Goal: Task Accomplishment & Management: Use online tool/utility

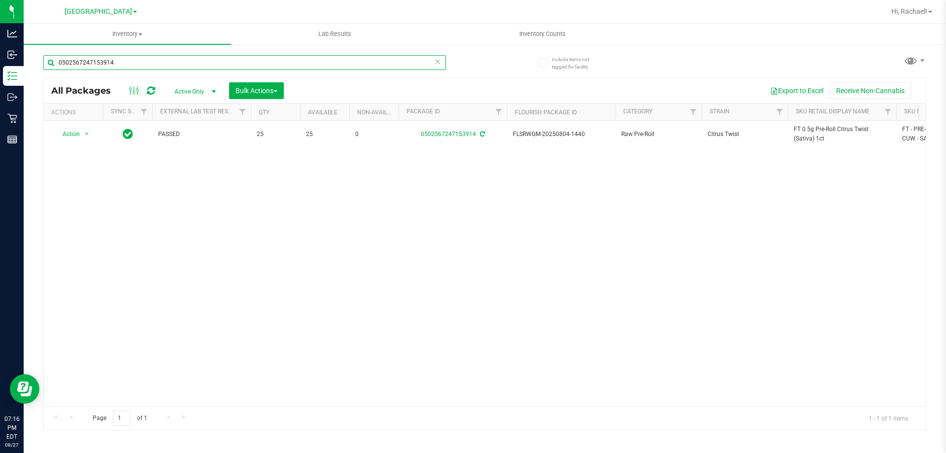
click at [132, 62] on input "0502567247153914" at bounding box center [244, 62] width 402 height 15
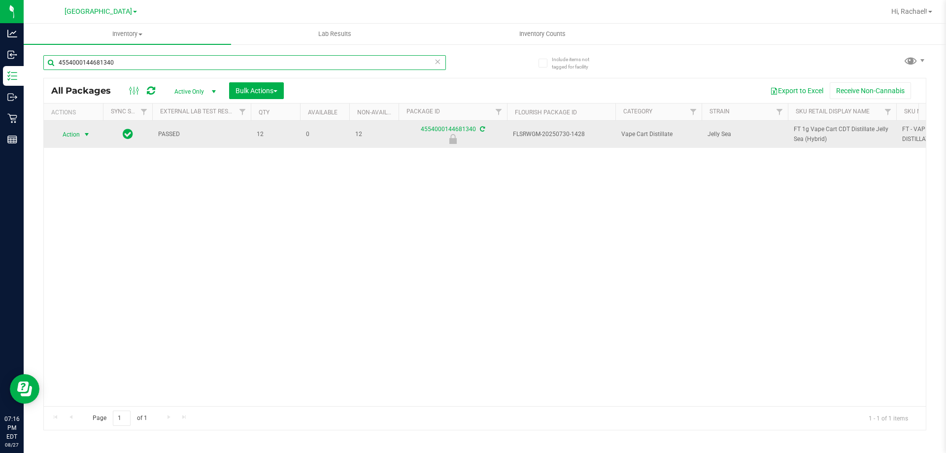
type input "4554000144681340"
click at [87, 138] on span "select" at bounding box center [87, 135] width 8 height 8
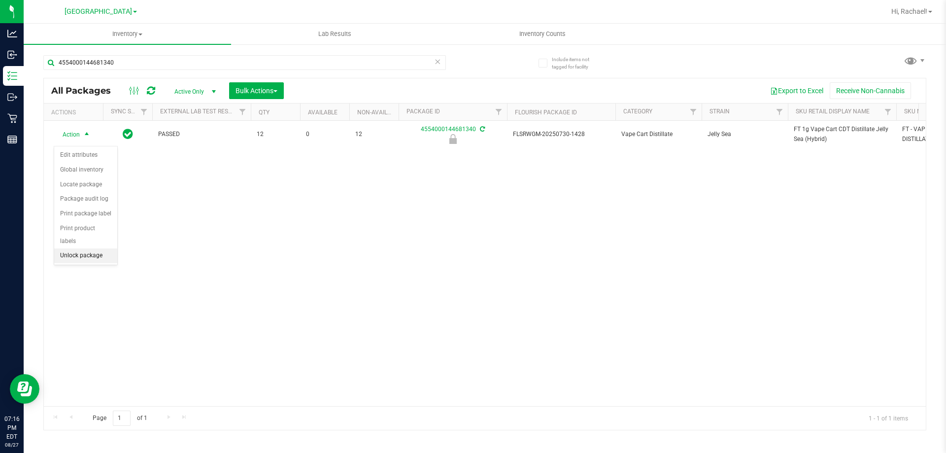
click at [65, 248] on li "Unlock package" at bounding box center [85, 255] width 63 height 15
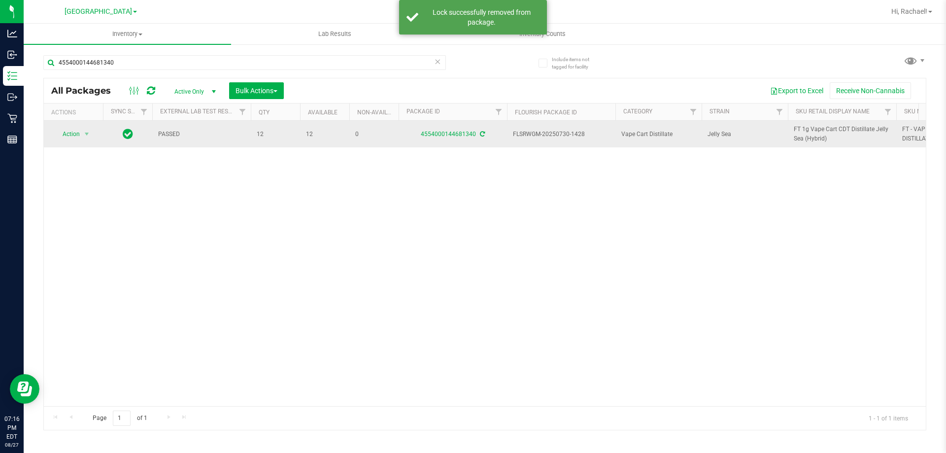
click at [818, 134] on span "FT 1g Vape Cart CDT Distillate Jelly Sea (Hybrid)" at bounding box center [841, 134] width 97 height 19
copy tr "FT 1g Vape Cart CDT Distillate Jelly Sea (Hybrid)"
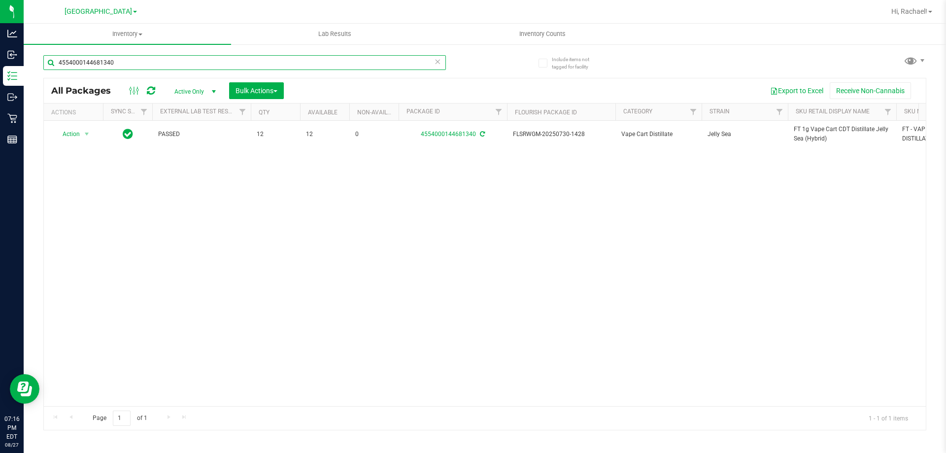
click at [203, 60] on input "4554000144681340" at bounding box center [244, 62] width 402 height 15
paste input "FT 1g Vape Cart CDT Distillate Jelly Sea (Hybrid)"
type input "FT 1g Vape Cart CDT Distillate Jelly Sea (Hybrid)"
